Goal: Find specific page/section: Find specific page/section

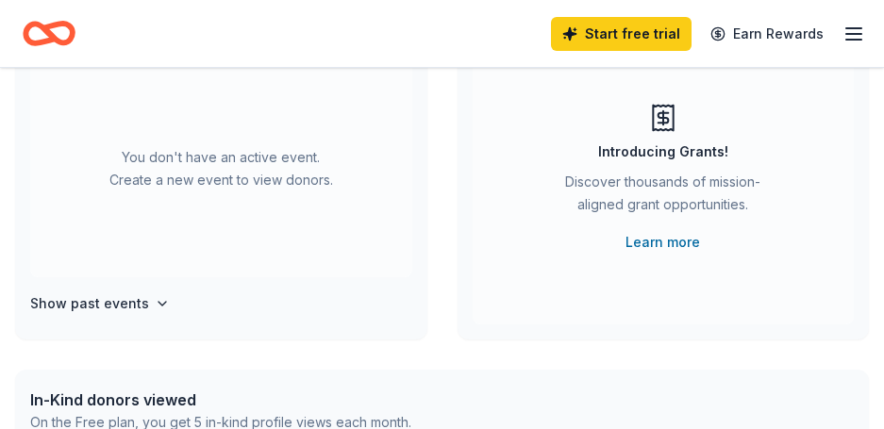
scroll to position [91, 0]
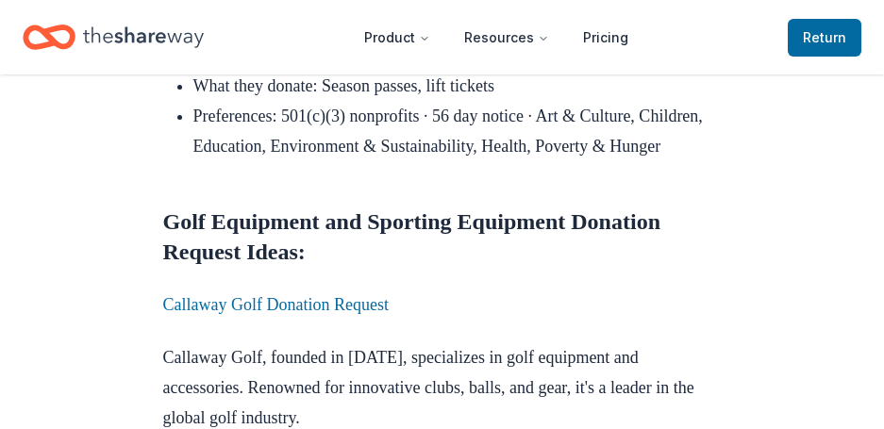
scroll to position [6886, 0]
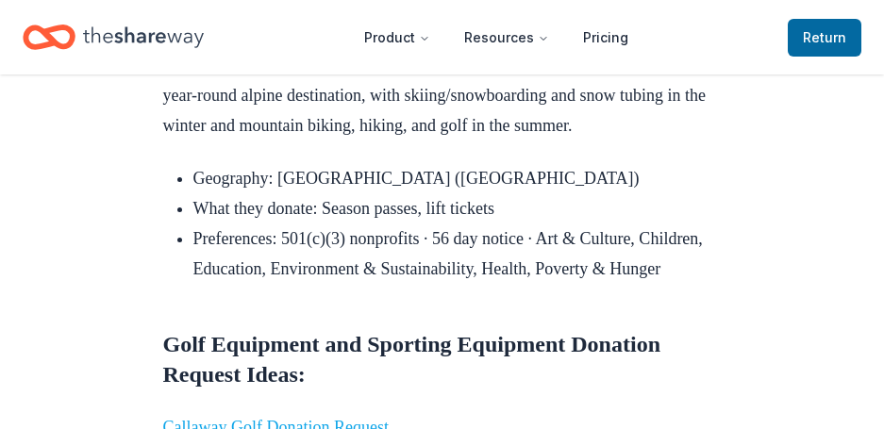
click at [301, 418] on link "Callaway Golf Donation Request" at bounding box center [275, 427] width 225 height 19
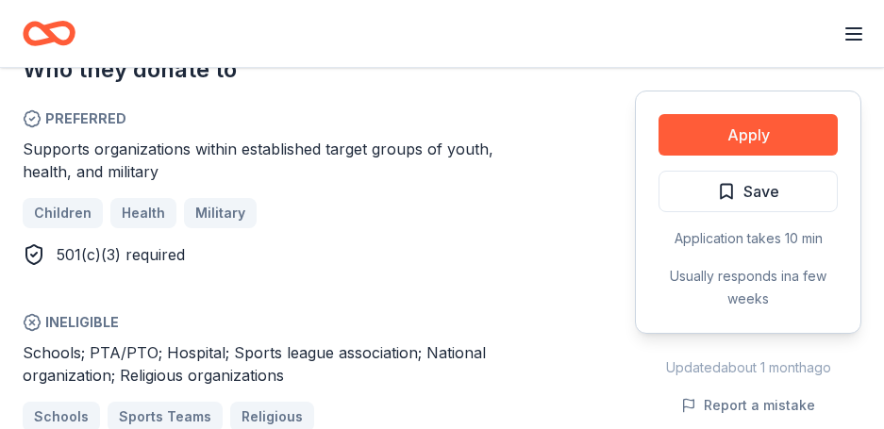
scroll to position [1038, 0]
